Goal: Transaction & Acquisition: Purchase product/service

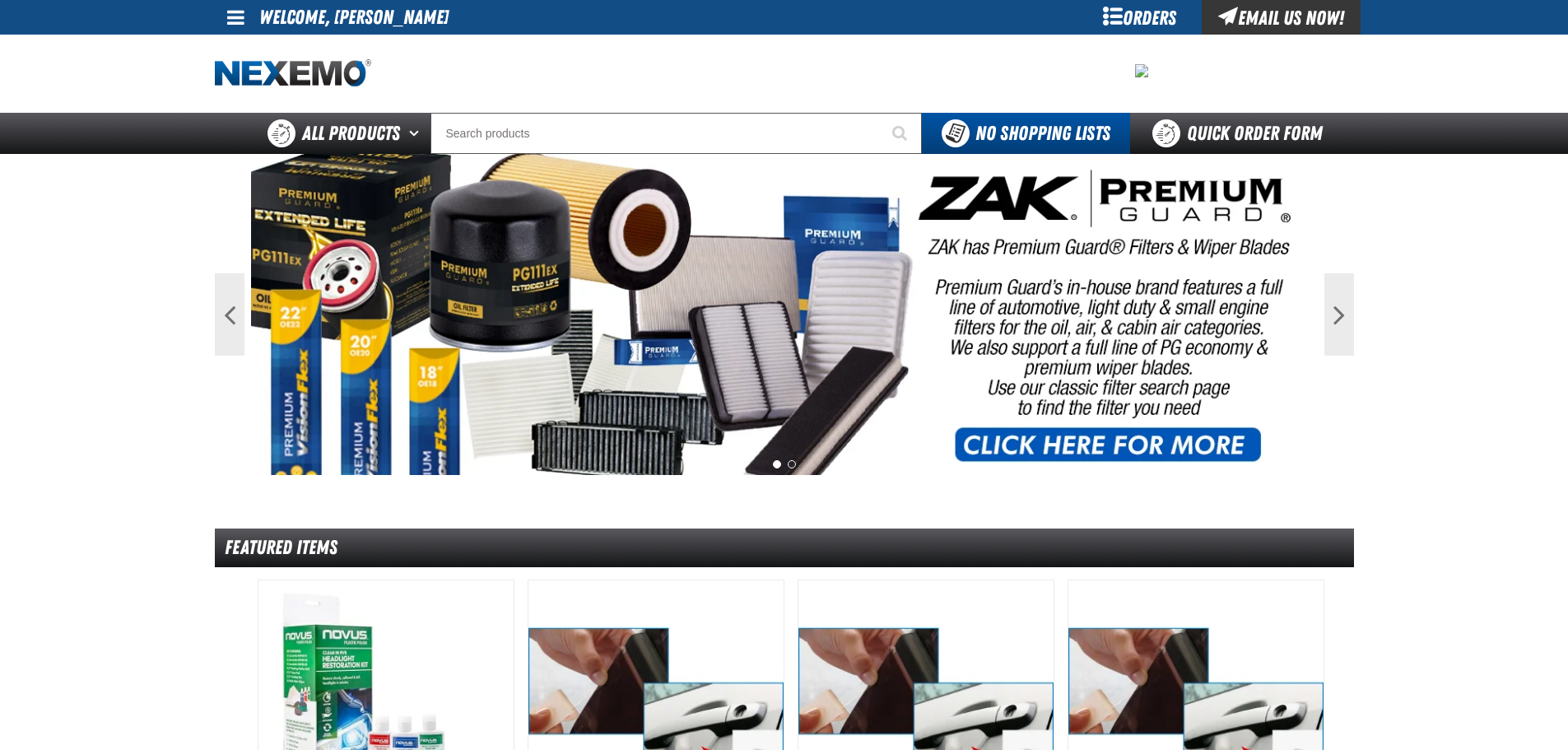
click at [1106, 7] on div "Orders" at bounding box center [1139, 17] width 123 height 35
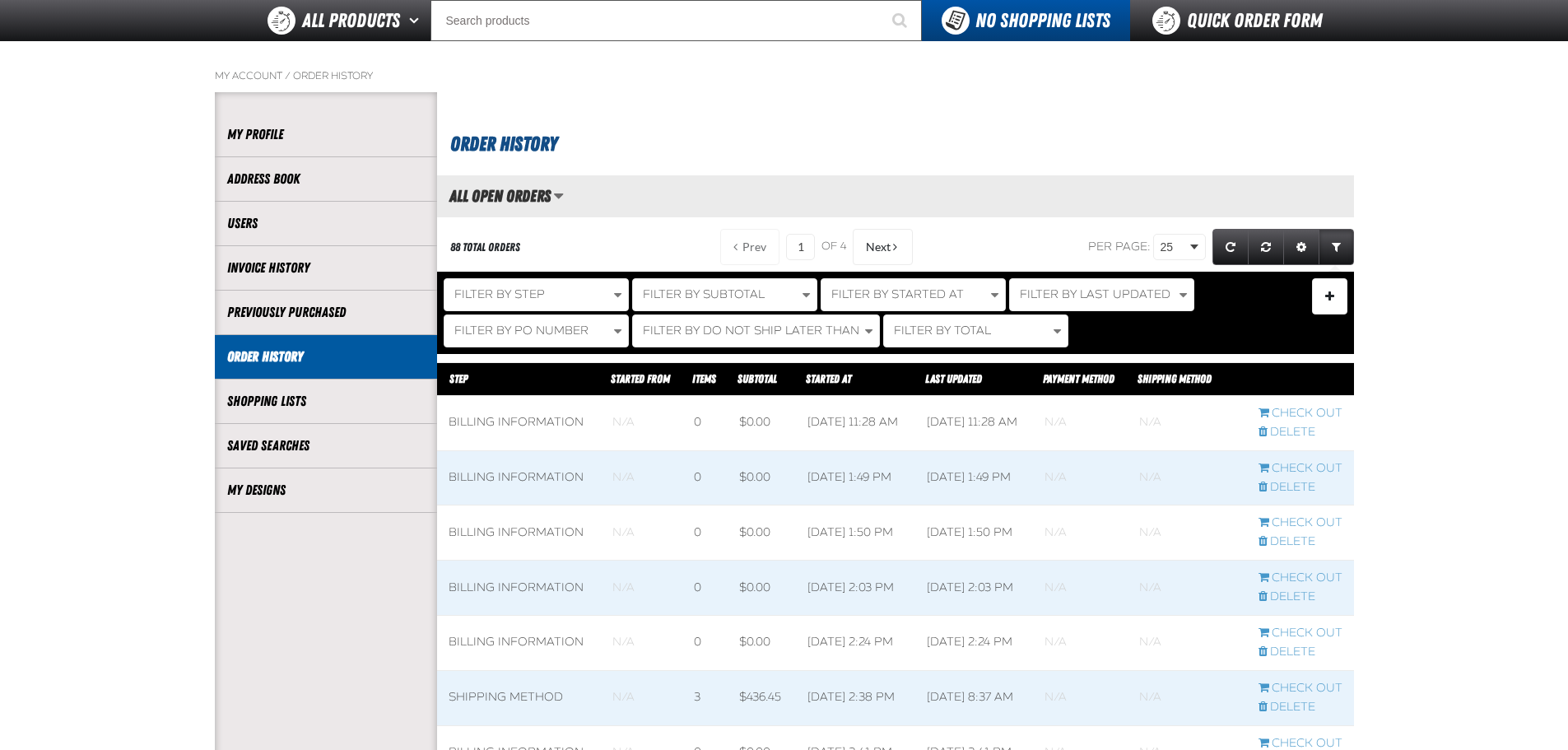
scroll to position [164, 0]
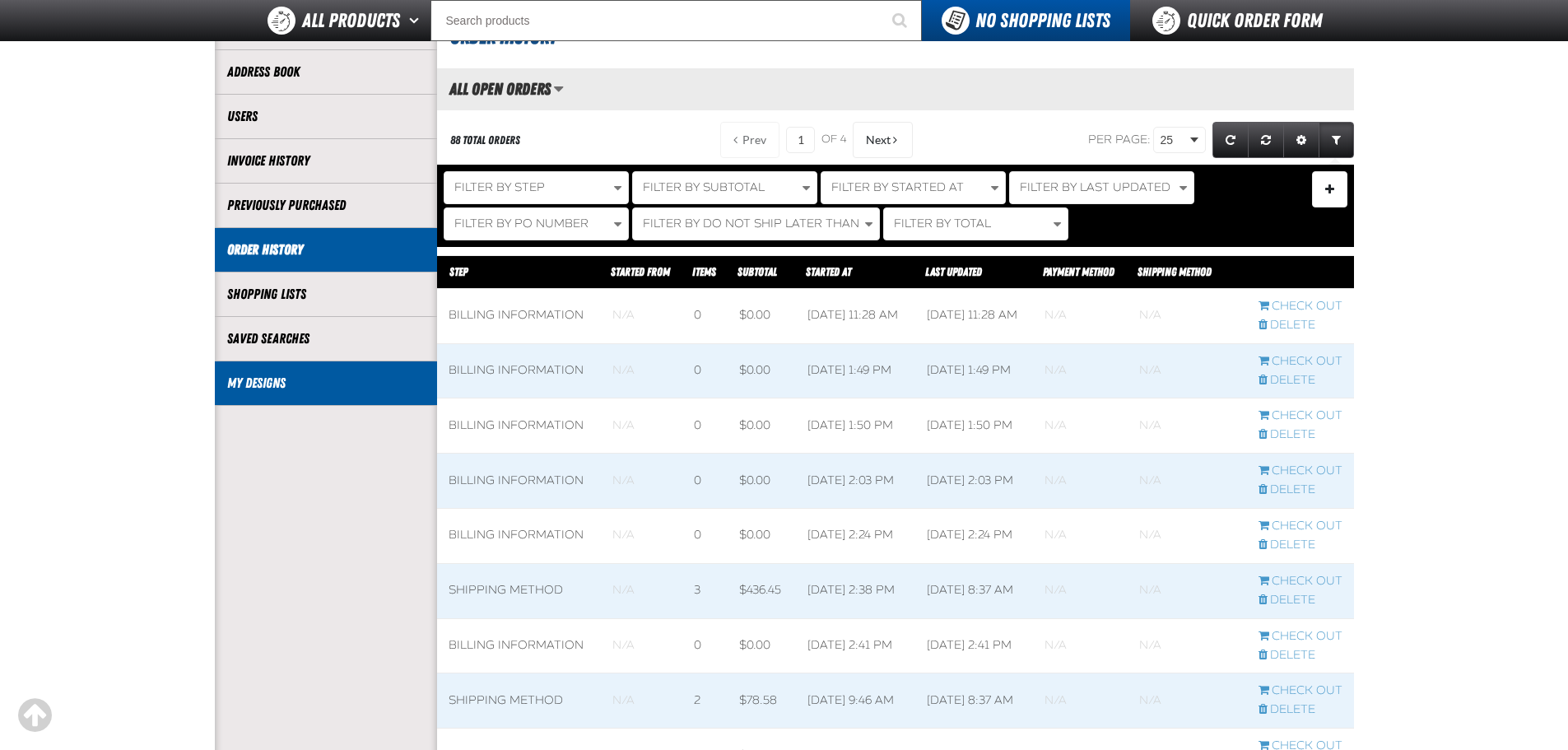
click at [321, 369] on li "My Designs" at bounding box center [326, 383] width 222 height 44
click at [321, 386] on link "My Designs" at bounding box center [326, 383] width 197 height 19
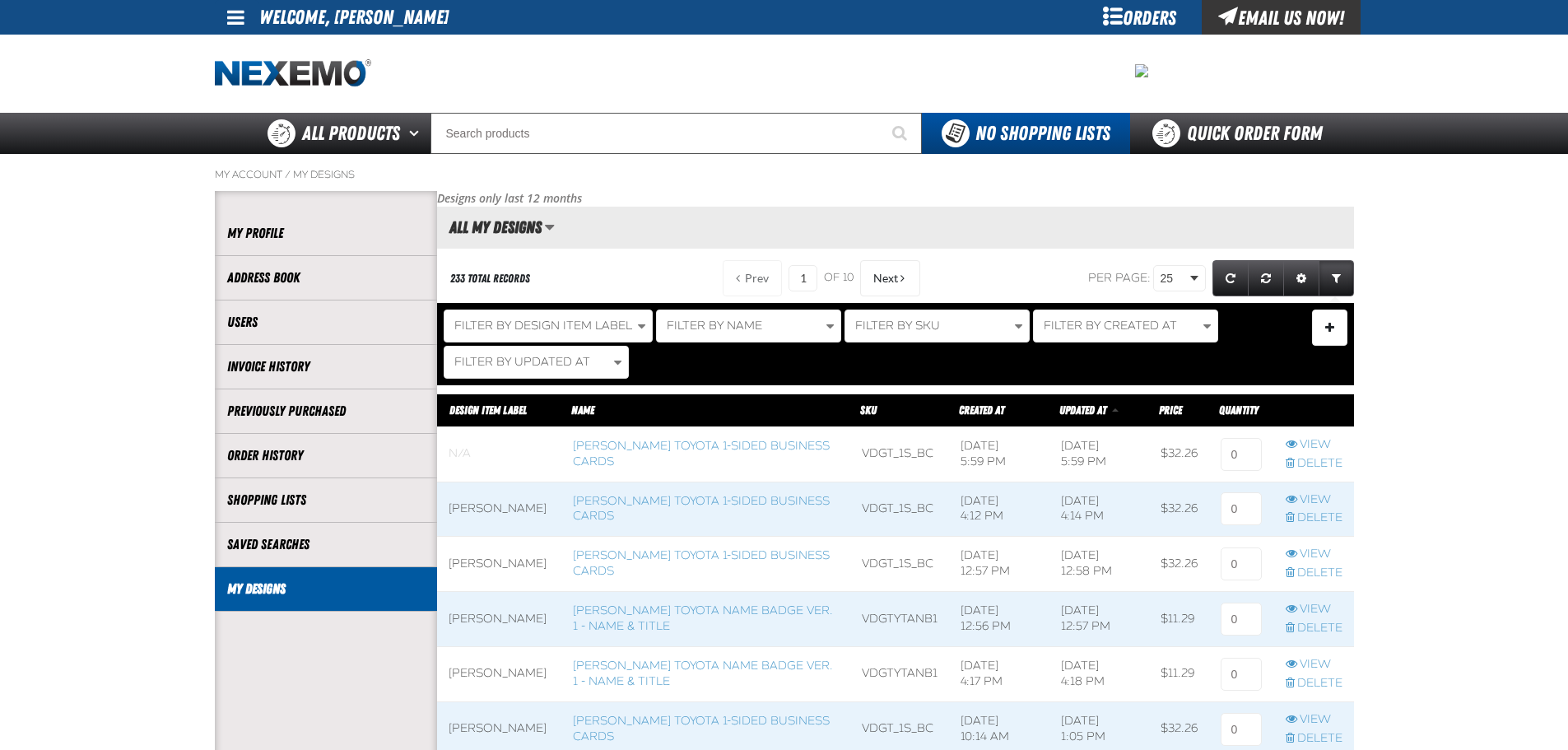
scroll to position [1, 1]
click at [625, 459] on link "[PERSON_NAME] Toyota 1-sided Business Cards" at bounding box center [701, 454] width 257 height 30
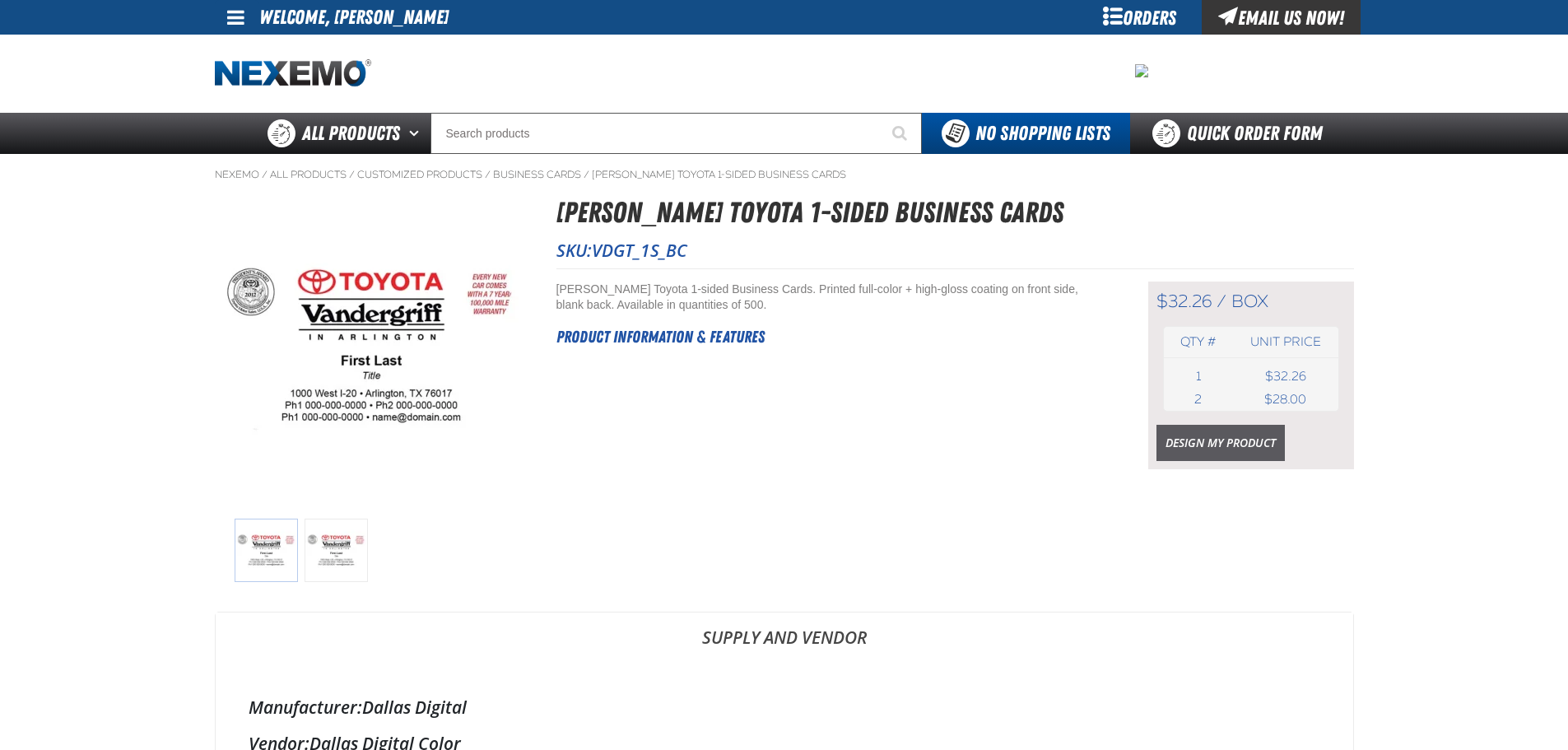
click at [1207, 445] on link "Design My Product" at bounding box center [1221, 443] width 129 height 37
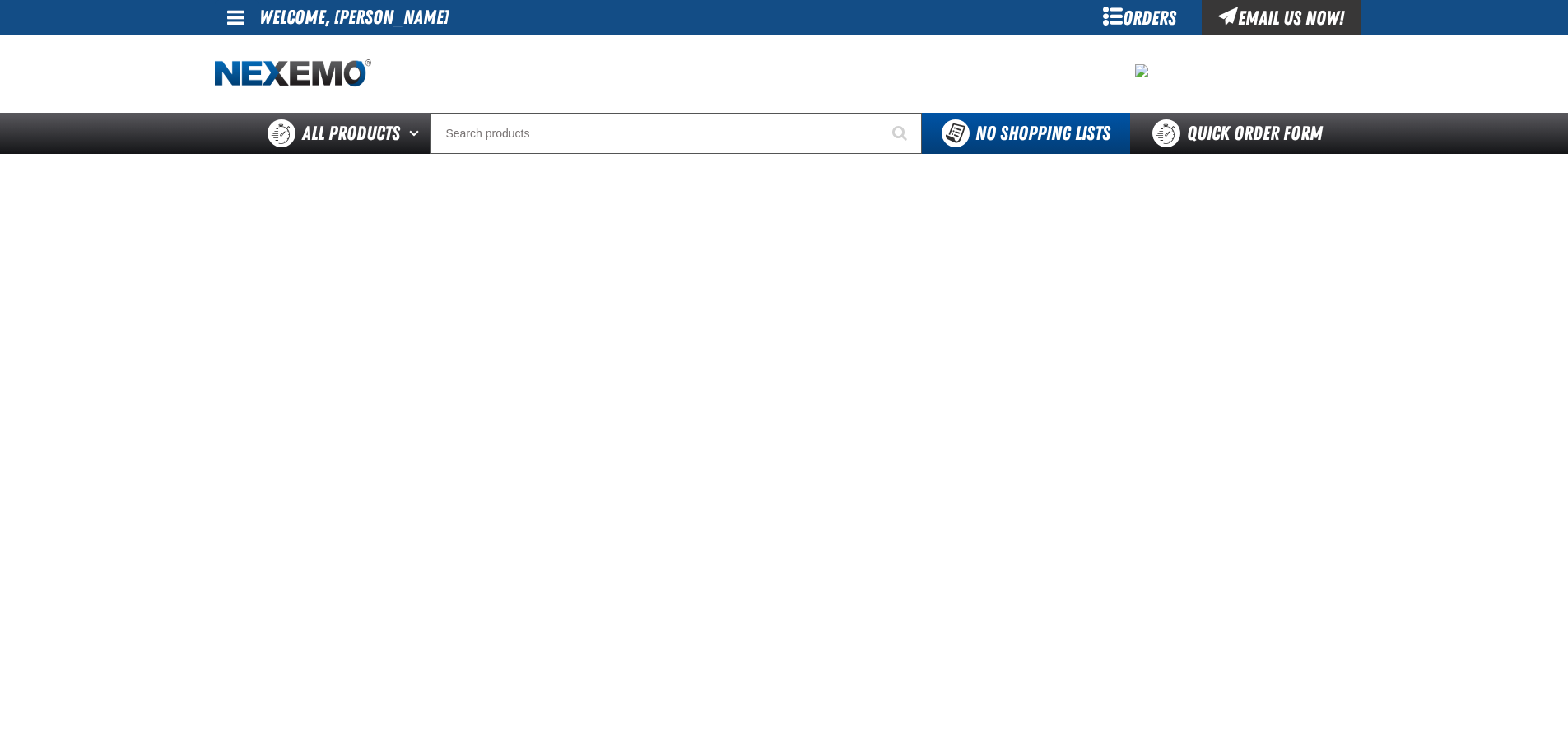
scroll to position [83, 0]
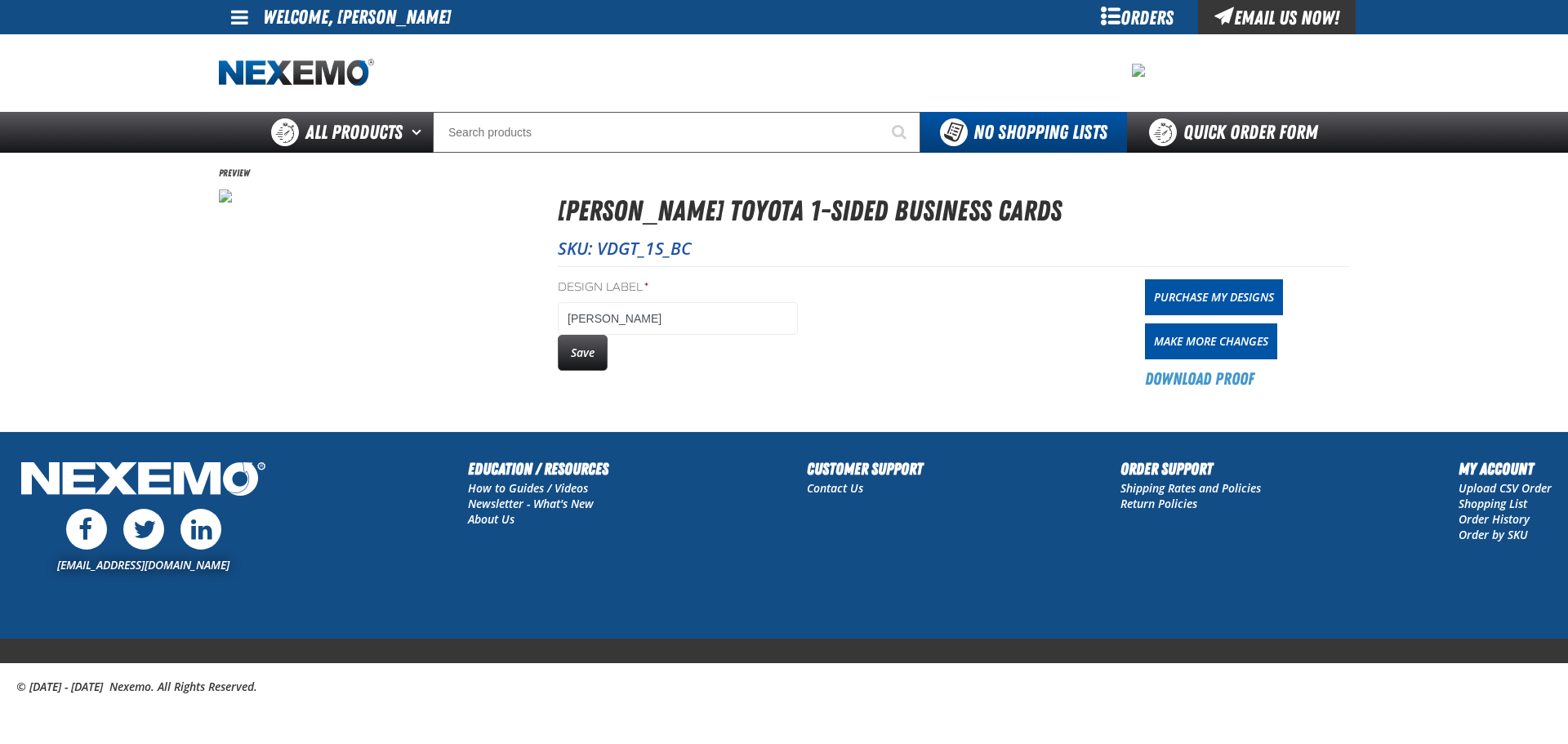
click at [587, 379] on div "Design Label * Mohamed Barkhadle Save" at bounding box center [677, 335] width 240 height 111
click at [582, 364] on button "Save" at bounding box center [582, 352] width 49 height 36
click at [1269, 300] on link "Purchase My Designs" at bounding box center [1214, 297] width 138 height 36
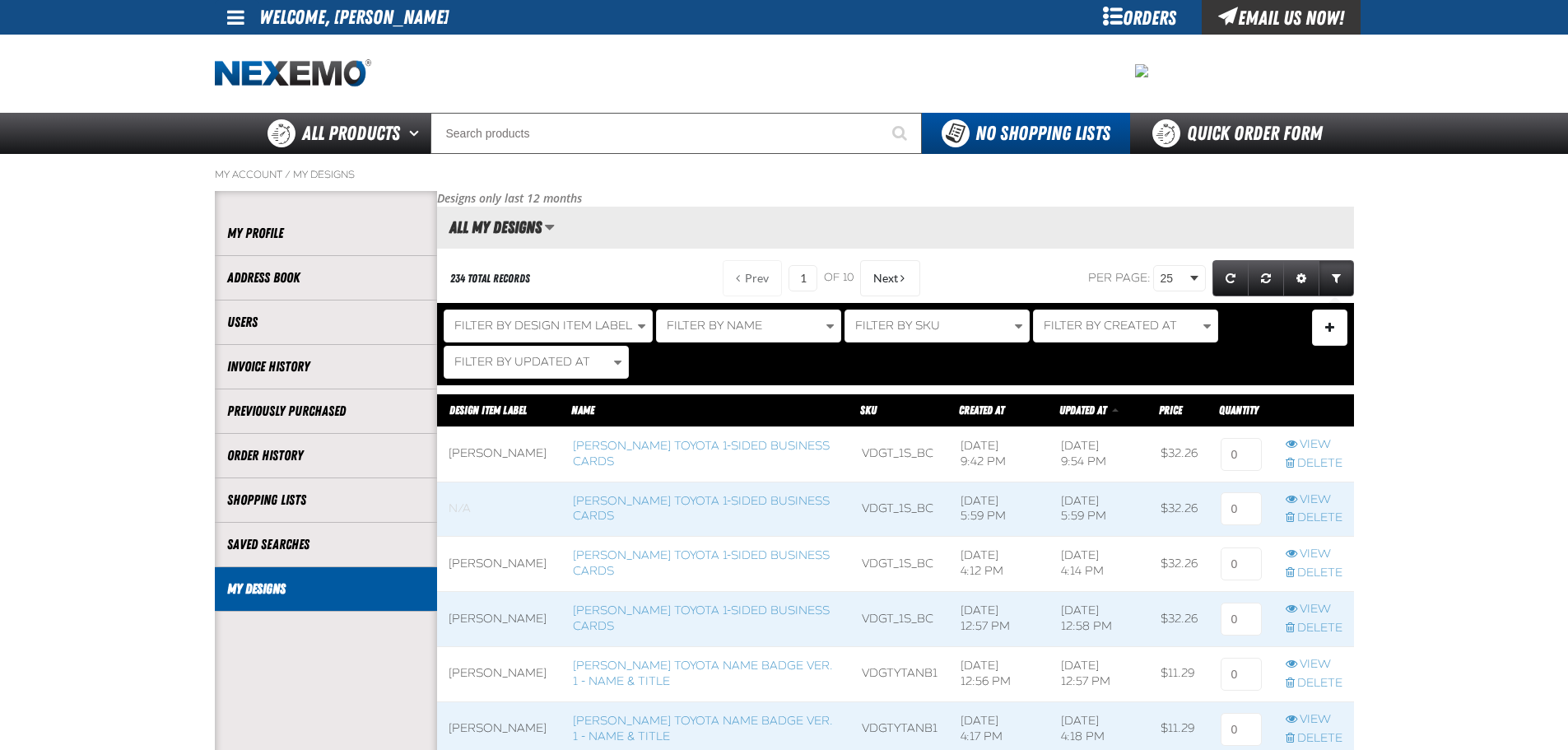
scroll to position [1, 1]
click at [693, 675] on link "[PERSON_NAME] Toyota Name Badge Ver. 1 - Name & Title" at bounding box center [703, 674] width 260 height 30
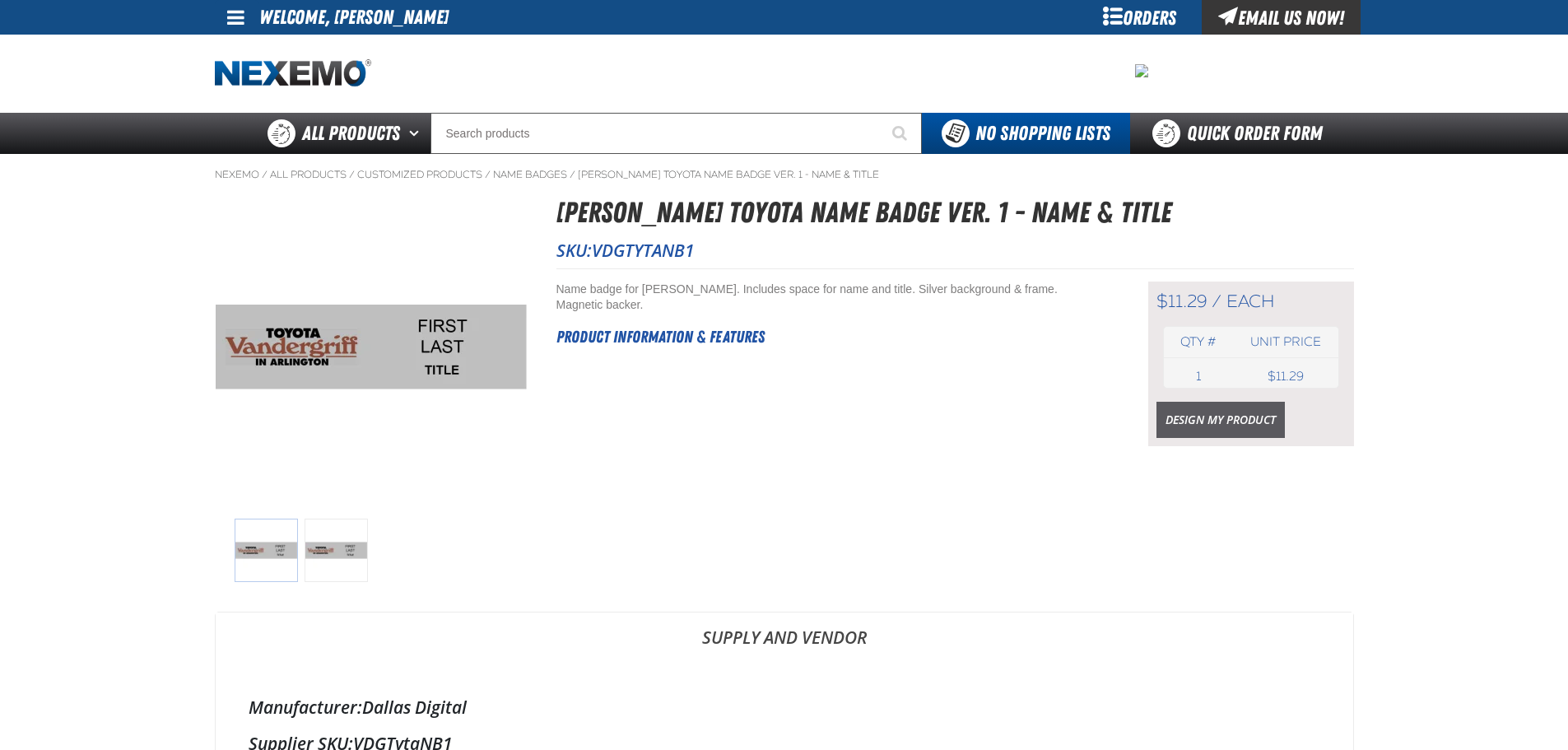
click at [1191, 410] on link "Design My Product" at bounding box center [1221, 419] width 129 height 37
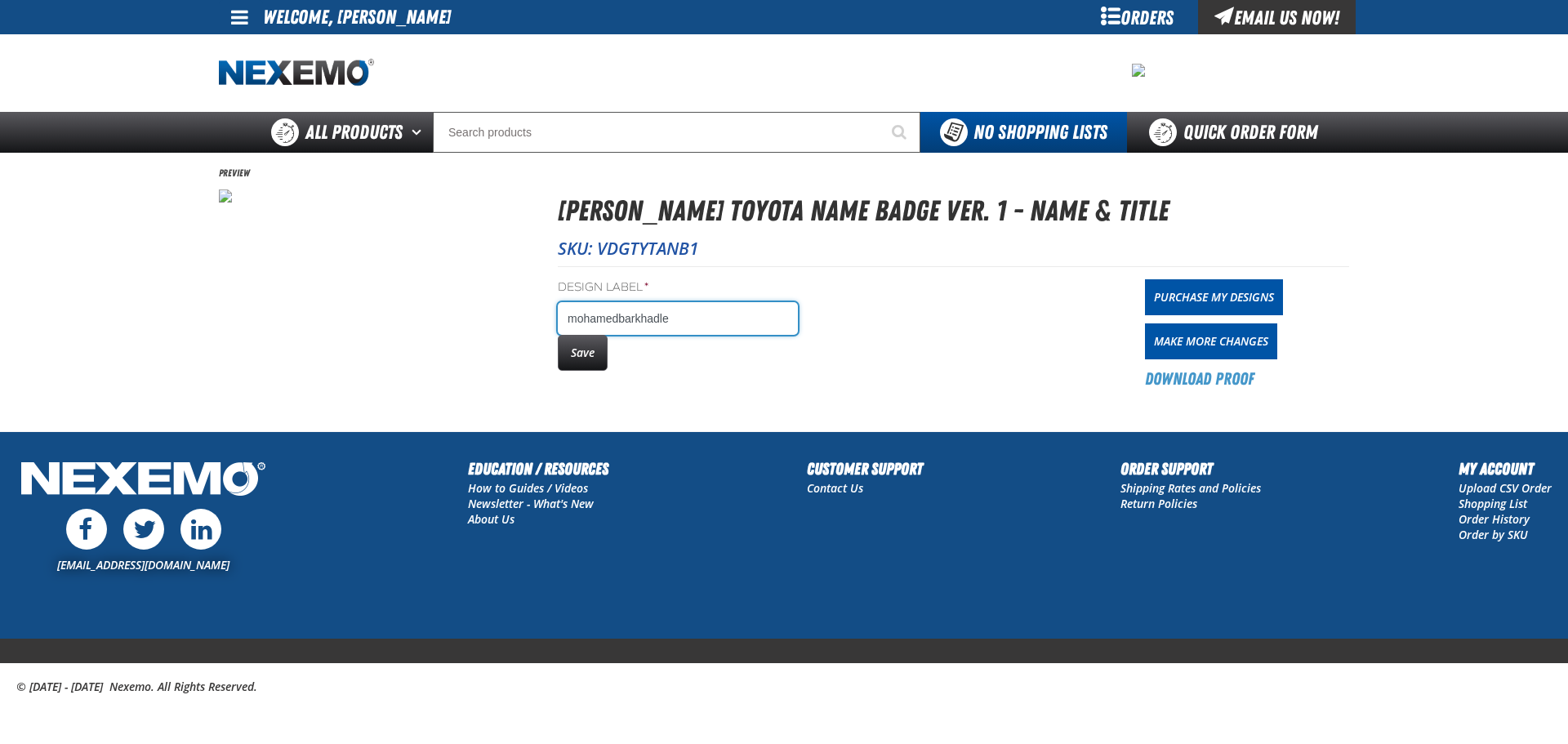
click at [619, 317] on input "mohamedbarkhadle" at bounding box center [677, 318] width 240 height 33
click at [630, 319] on input "[PERSON_NAME]" at bounding box center [677, 318] width 240 height 33
type input "[PERSON_NAME]"
click at [599, 366] on button "Save" at bounding box center [582, 352] width 49 height 36
click at [1211, 293] on link "Purchase My Designs" at bounding box center [1214, 297] width 138 height 36
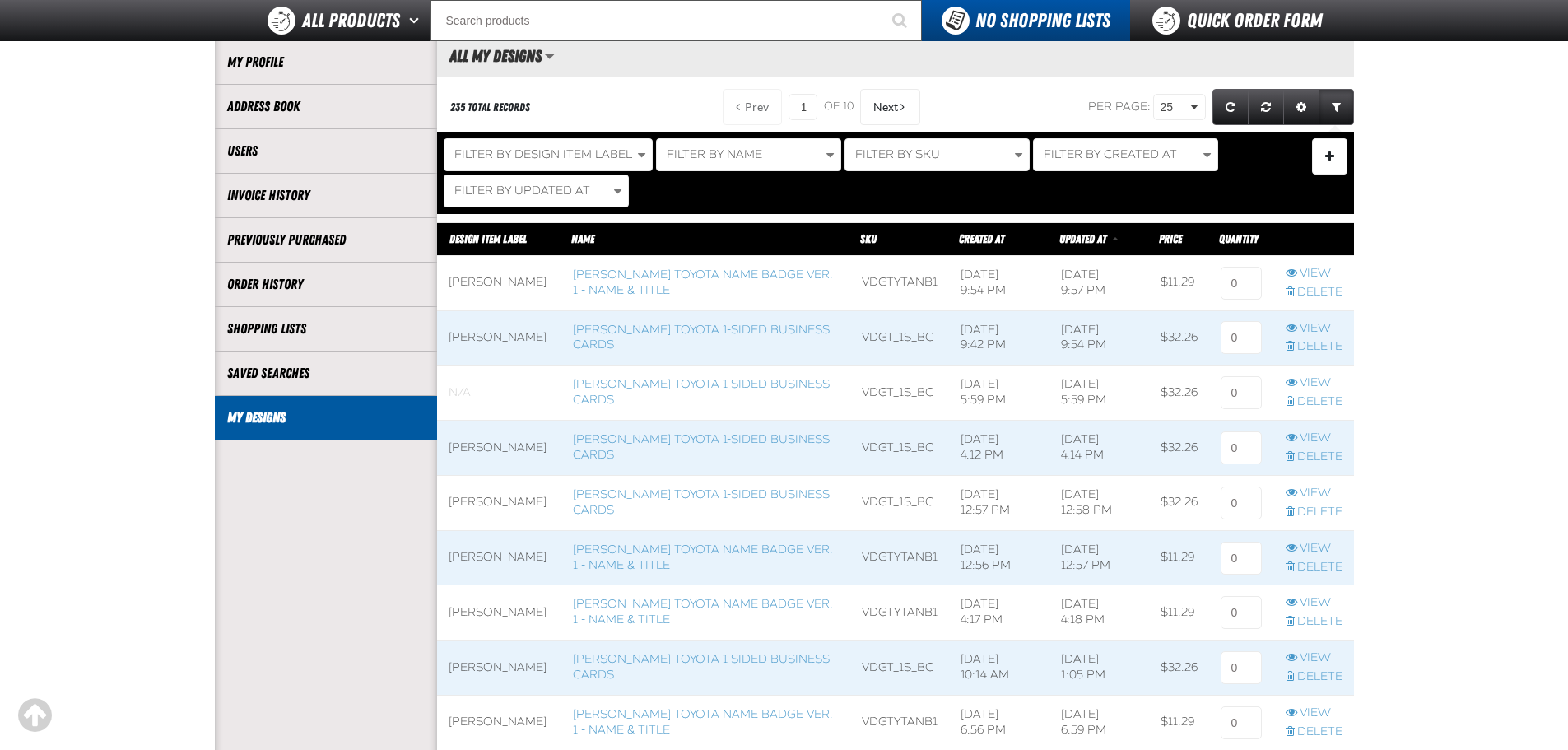
scroll to position [164, 0]
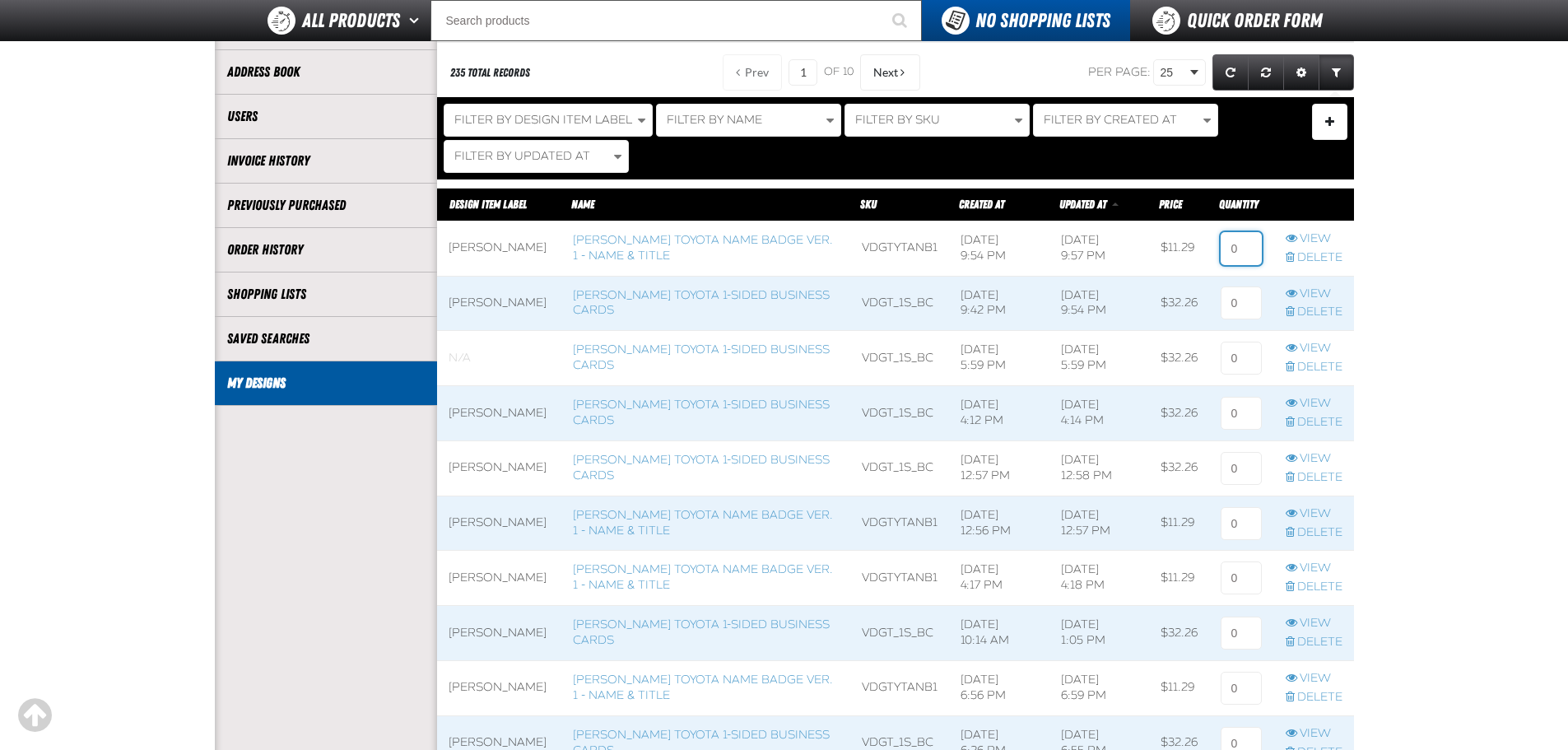
click at [1243, 245] on input at bounding box center [1242, 248] width 41 height 33
type input "1"
click at [1245, 293] on input at bounding box center [1242, 303] width 41 height 33
type input "1"
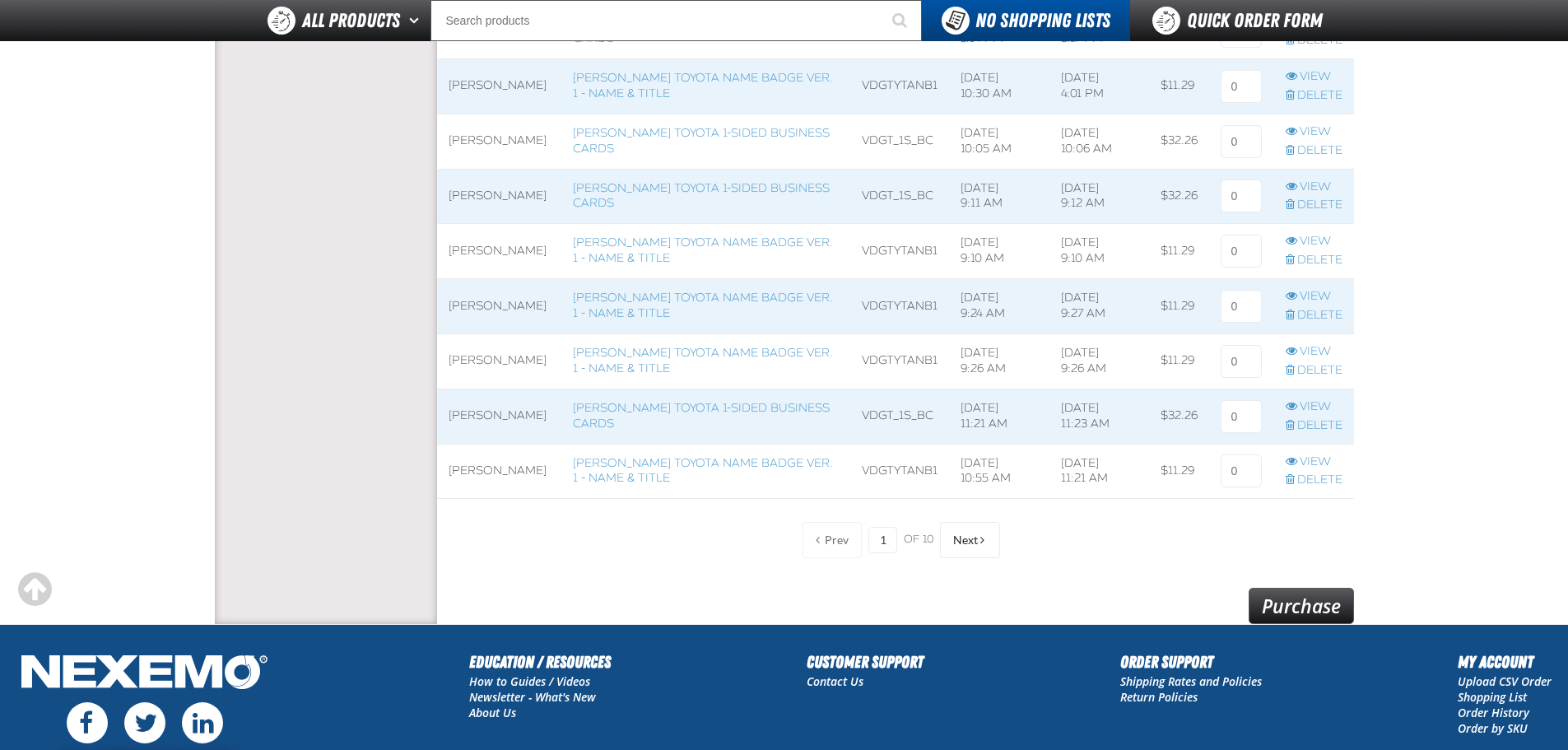
scroll to position [1399, 0]
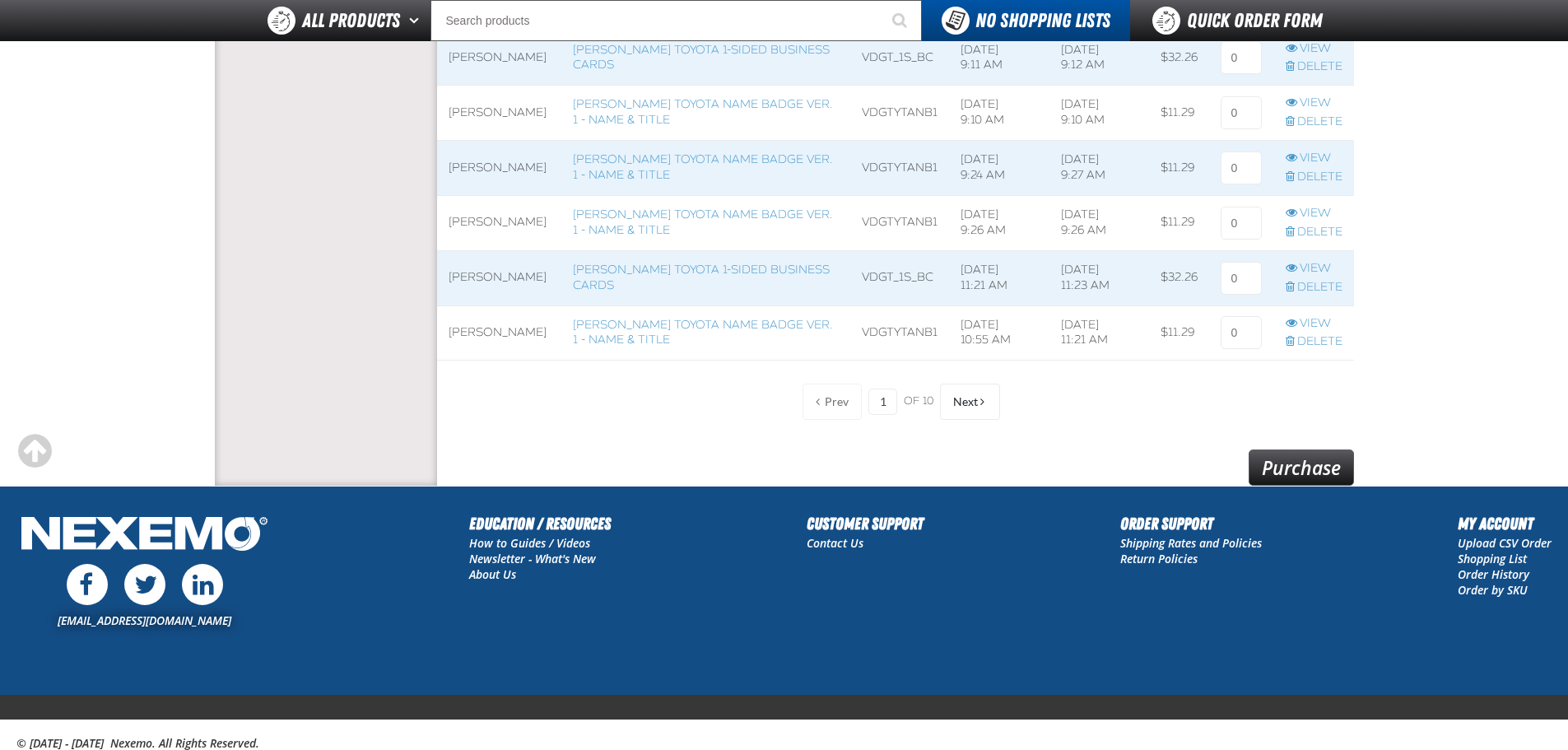
click at [1308, 463] on link "Purchase" at bounding box center [1302, 467] width 105 height 37
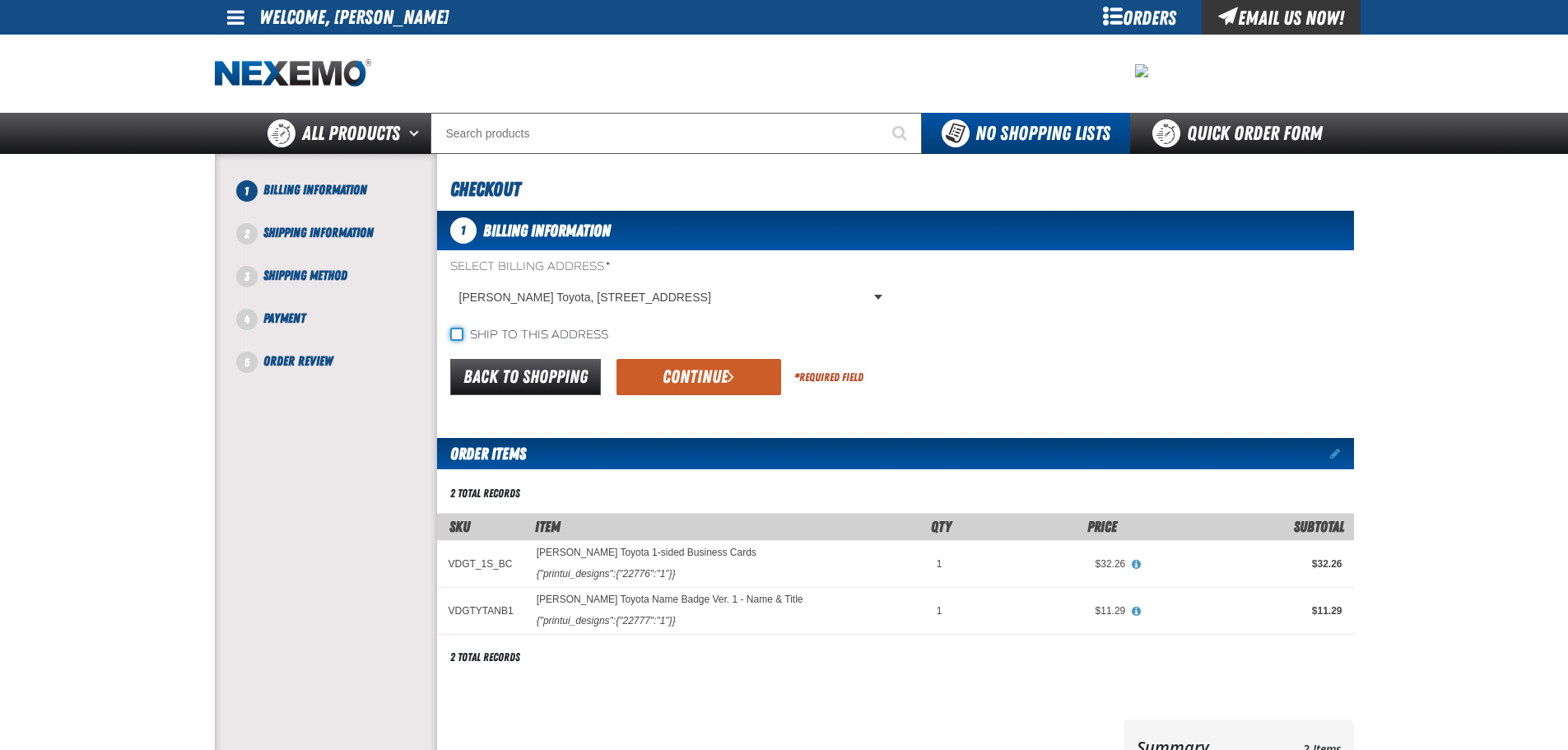
click at [458, 332] on input "Ship to this address" at bounding box center [457, 335] width 13 height 13
checkbox input "true"
click at [659, 365] on button "Continue" at bounding box center [698, 377] width 165 height 37
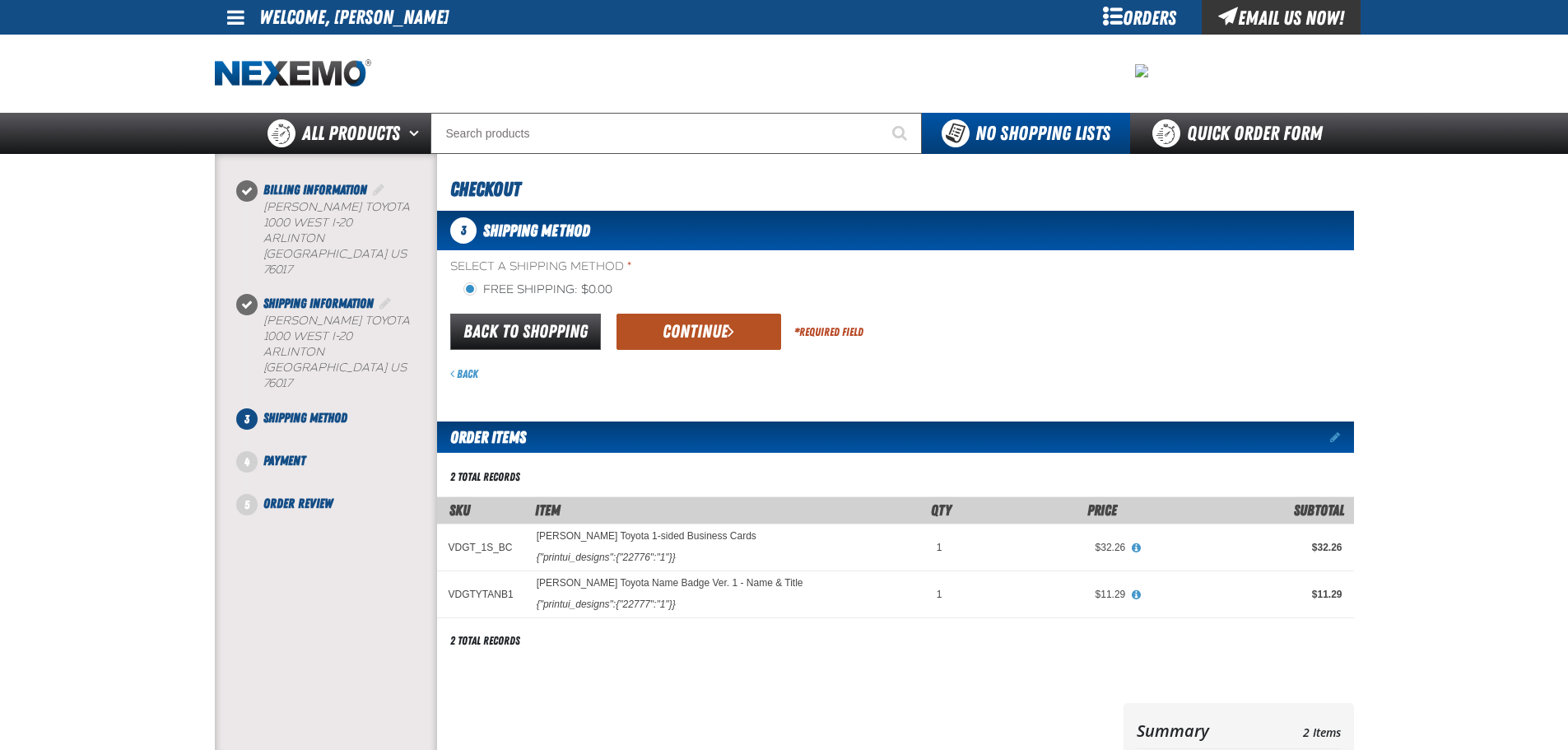
click at [720, 324] on button "Continue" at bounding box center [698, 332] width 165 height 37
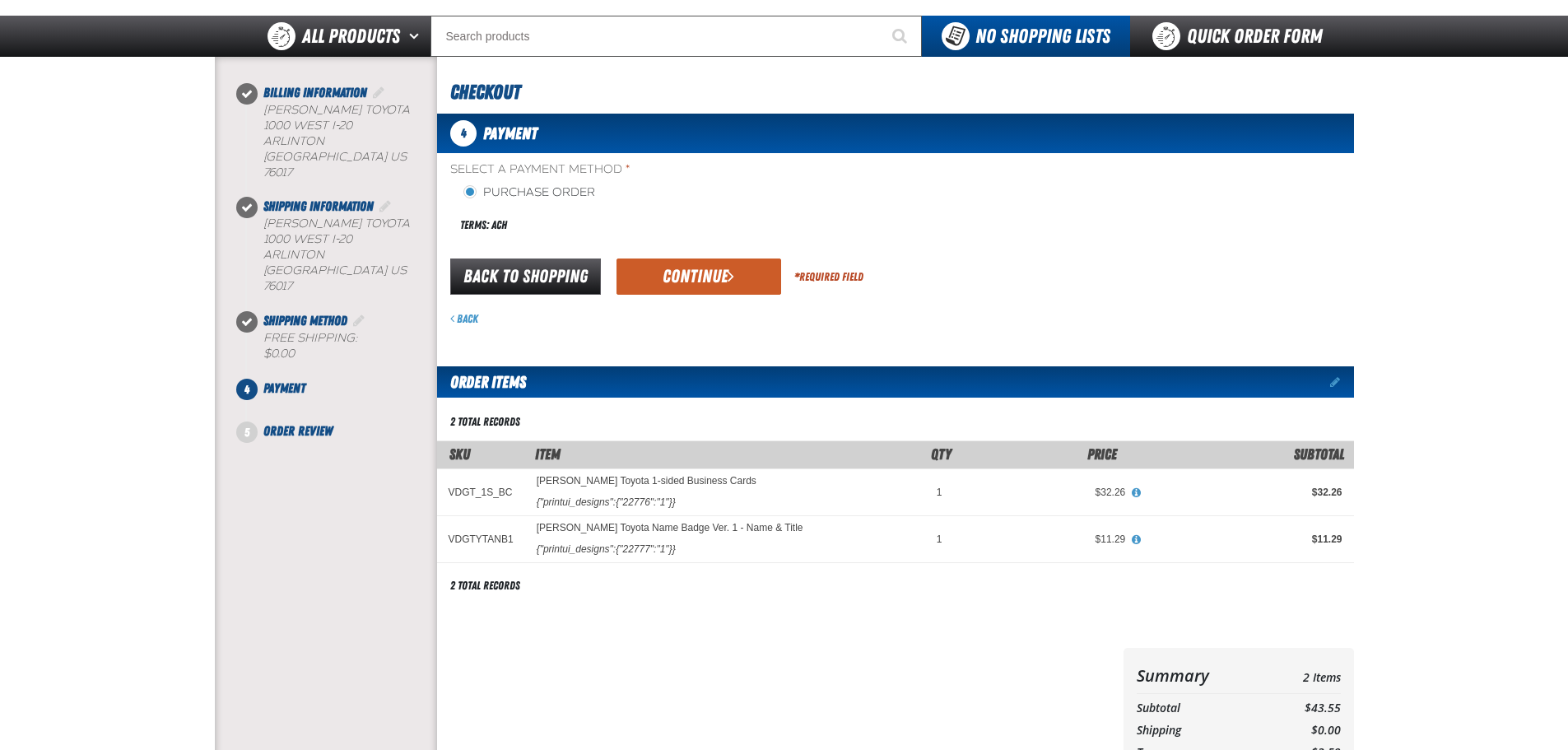
scroll to position [164, 0]
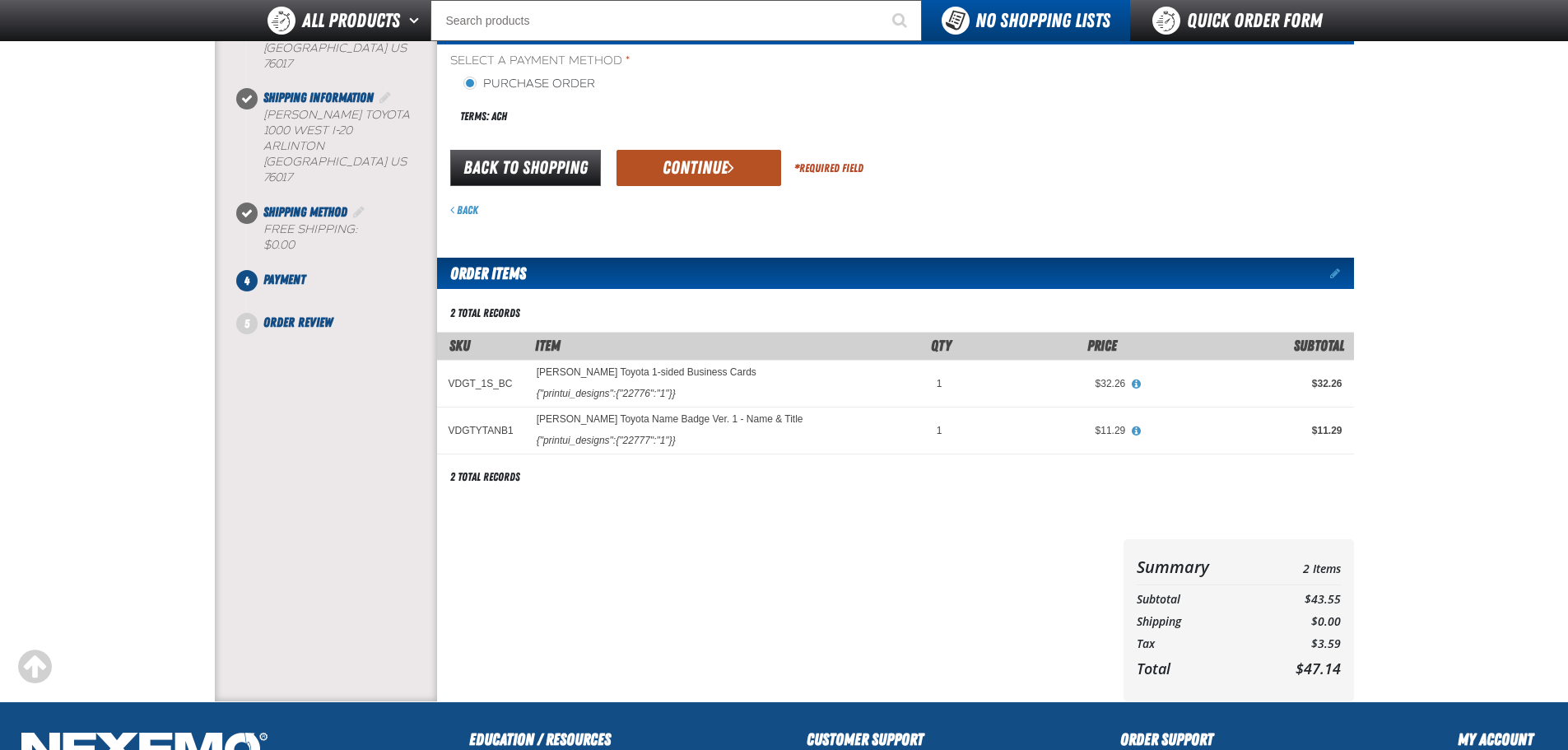
click at [745, 180] on button "Continue" at bounding box center [698, 167] width 165 height 37
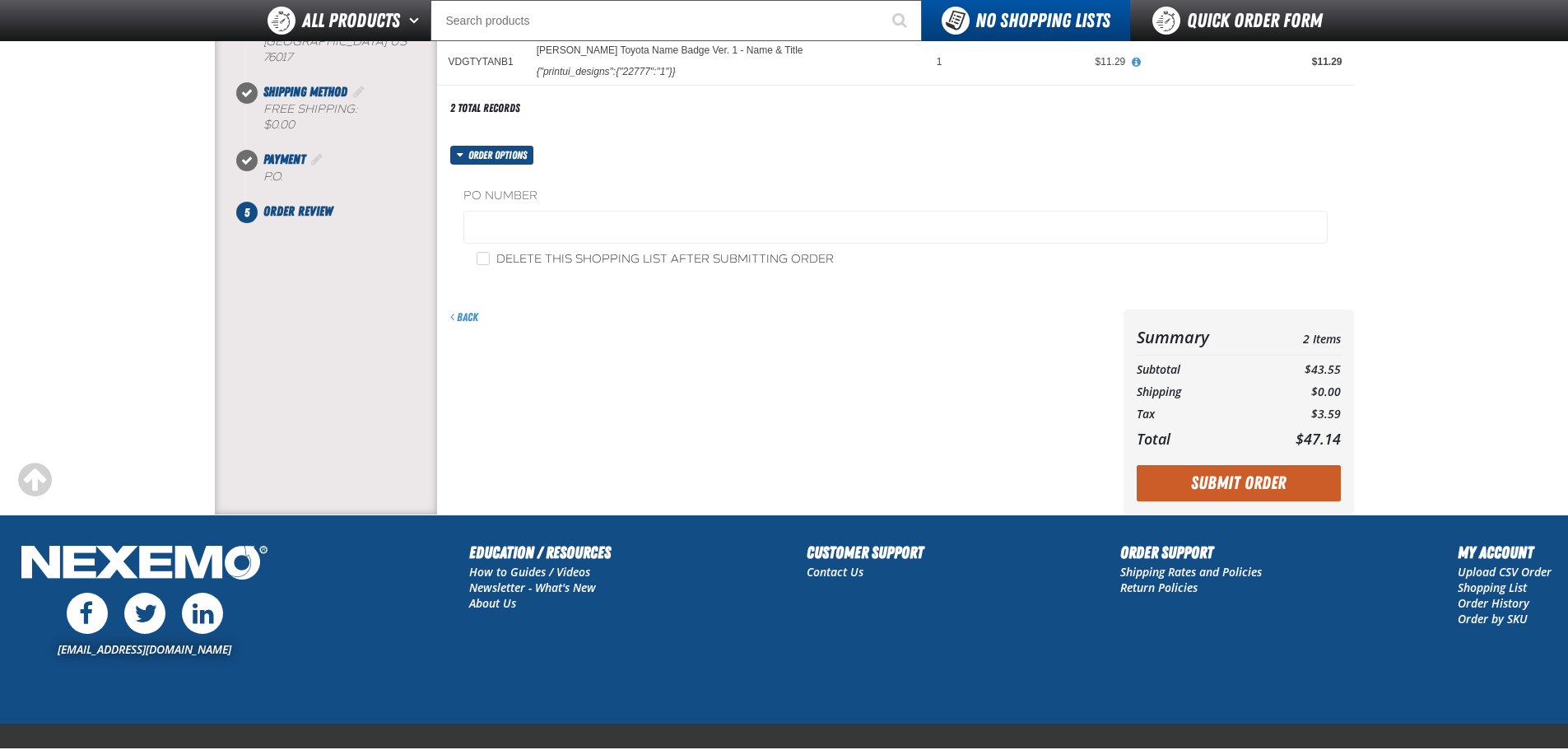
scroll to position [117, 0]
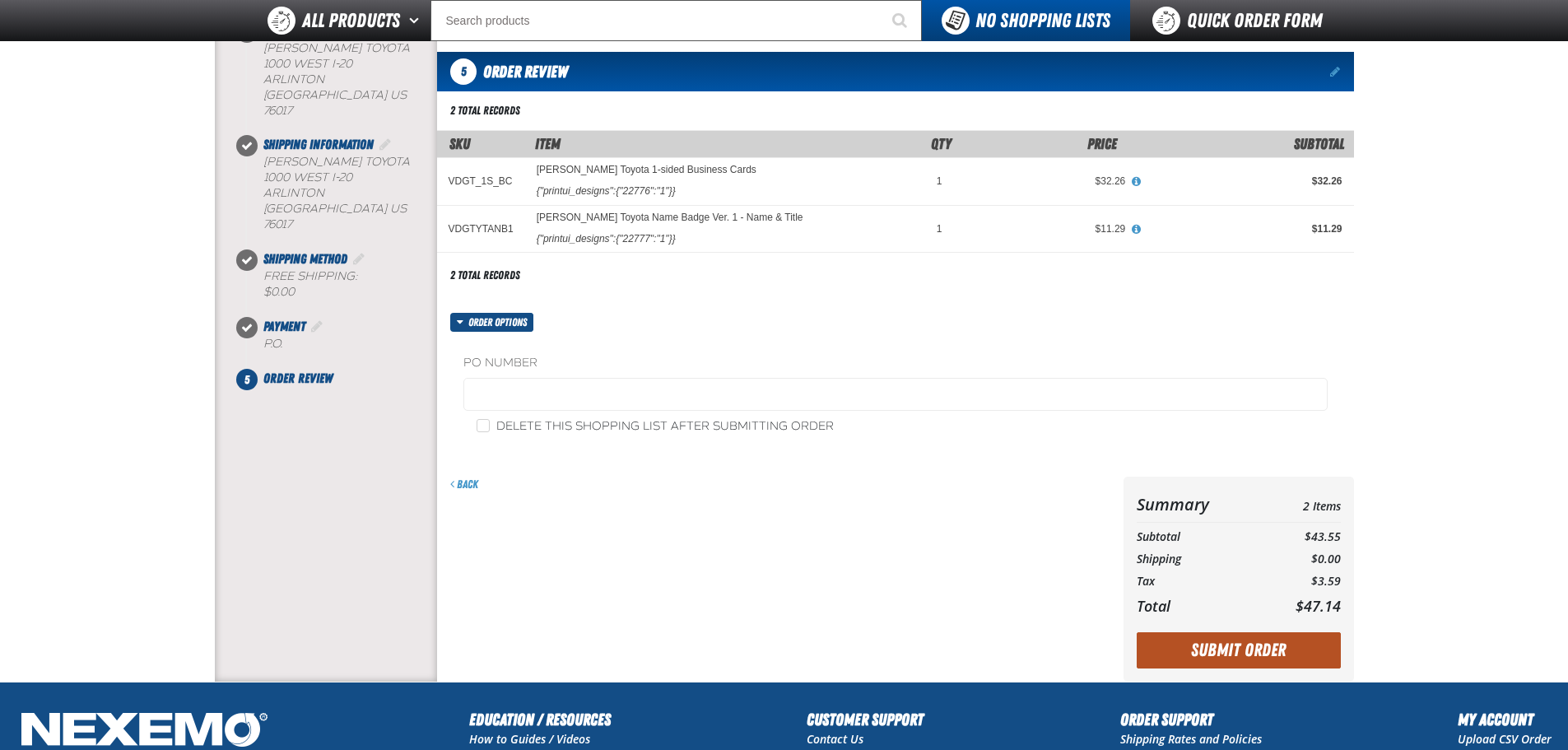
click at [1254, 643] on button "Submit Order" at bounding box center [1239, 650] width 204 height 37
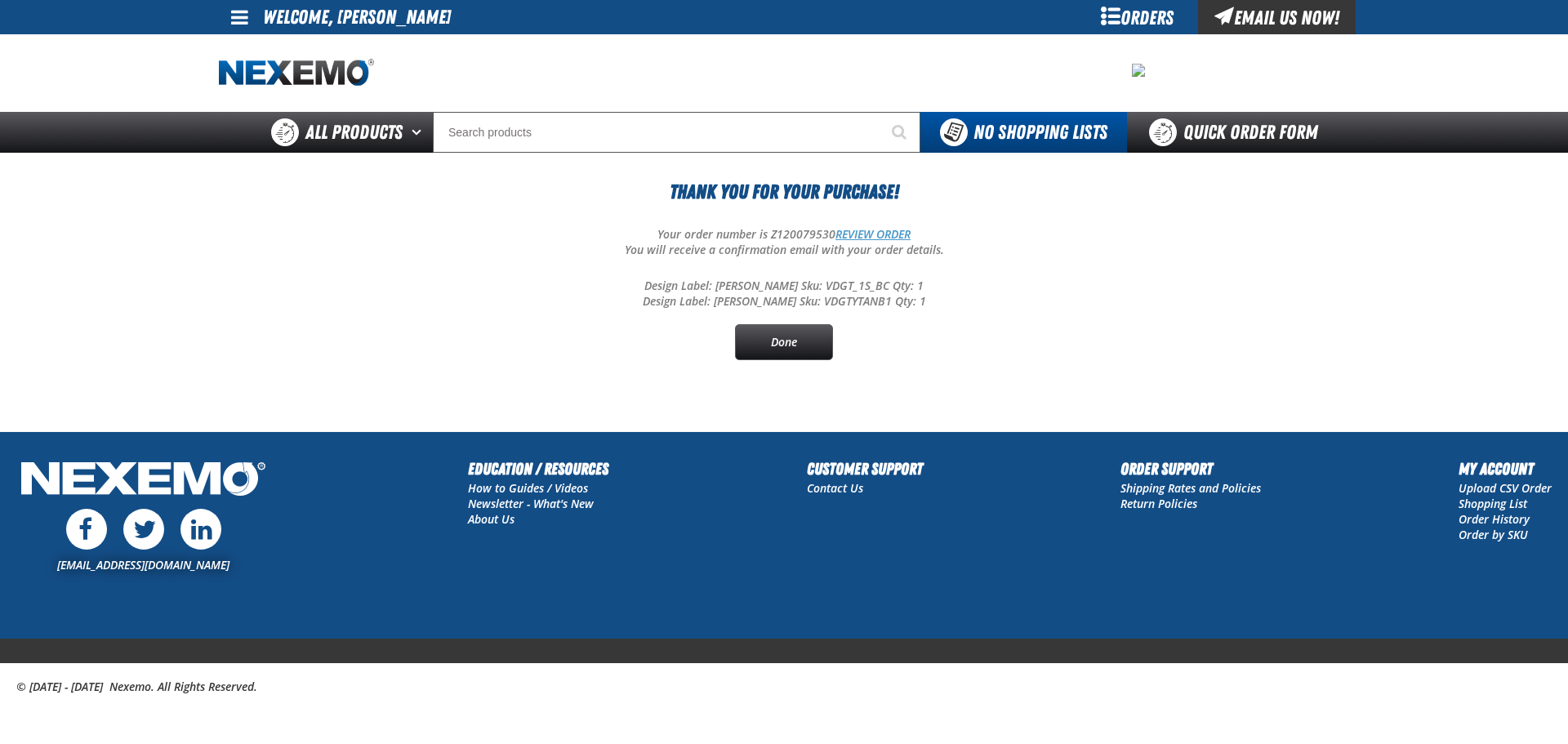
click at [862, 237] on link "REVIEW ORDER" at bounding box center [873, 234] width 76 height 16
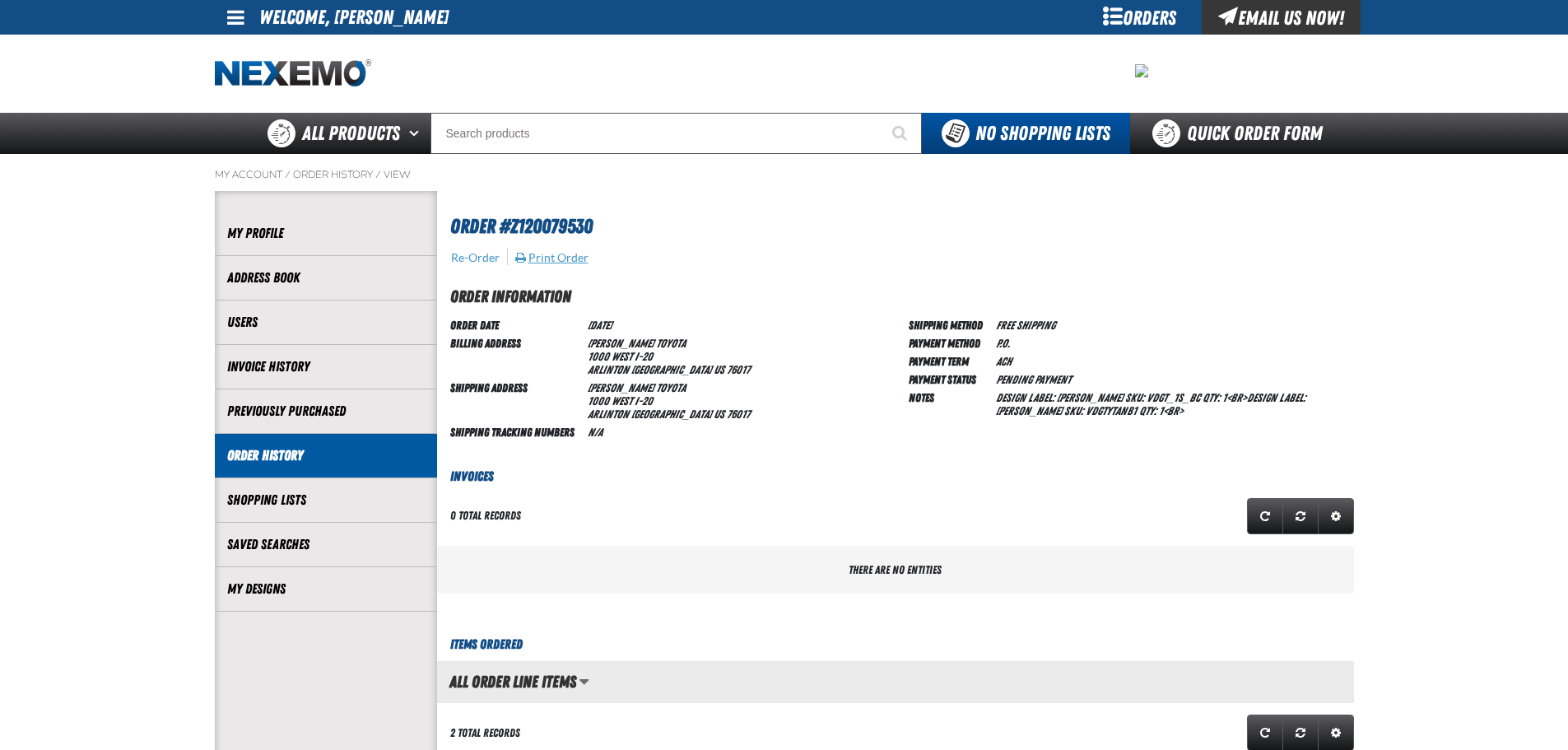
click at [580, 256] on button "Print Order" at bounding box center [552, 258] width 75 height 15
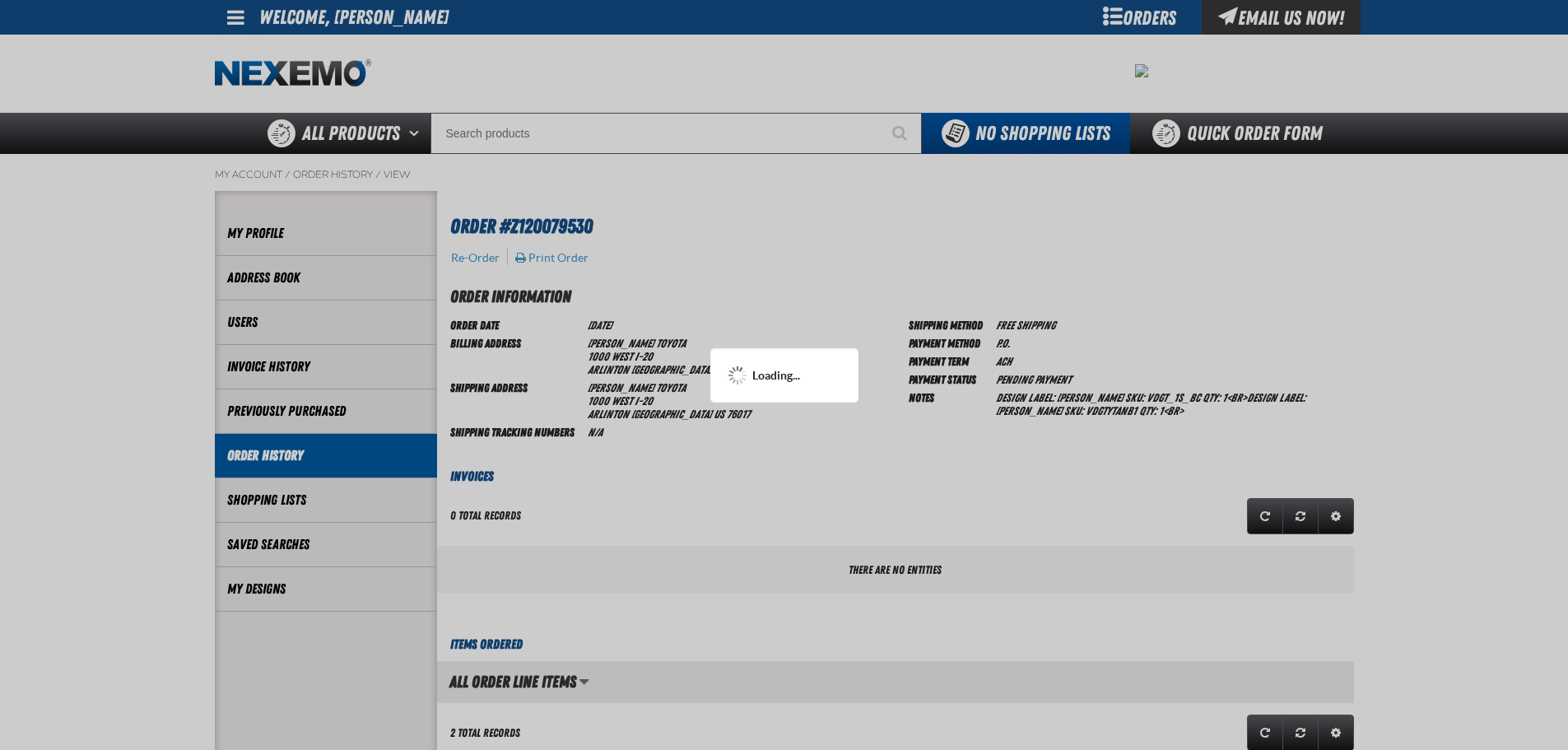
click at [1108, 398] on div at bounding box center [784, 375] width 1568 height 750
